Goal: Connect with others: Connect with others

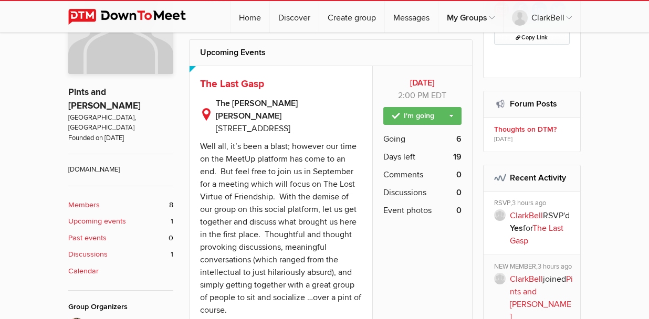
scroll to position [315, 0]
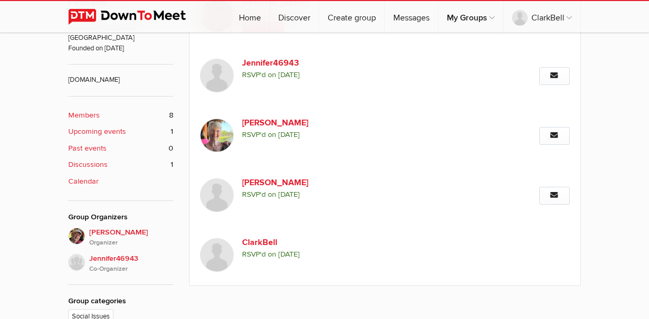
scroll to position [368, 0]
